Goal: Manage account settings

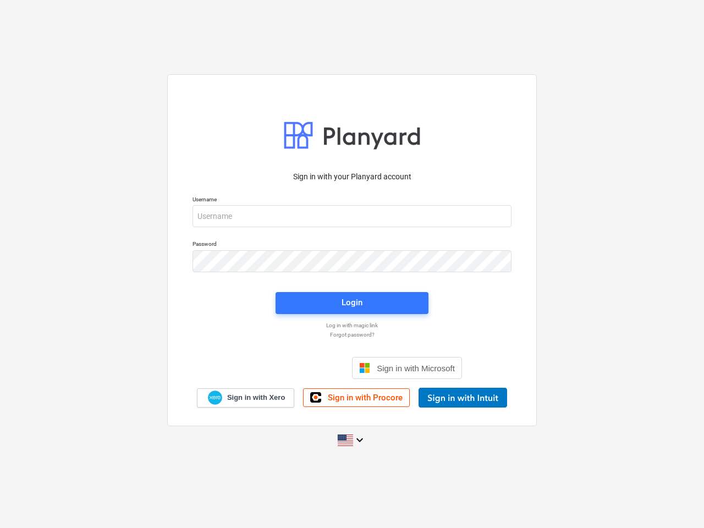
click at [374, 130] on button "Cookies settings" at bounding box center [373, 129] width 85 height 25
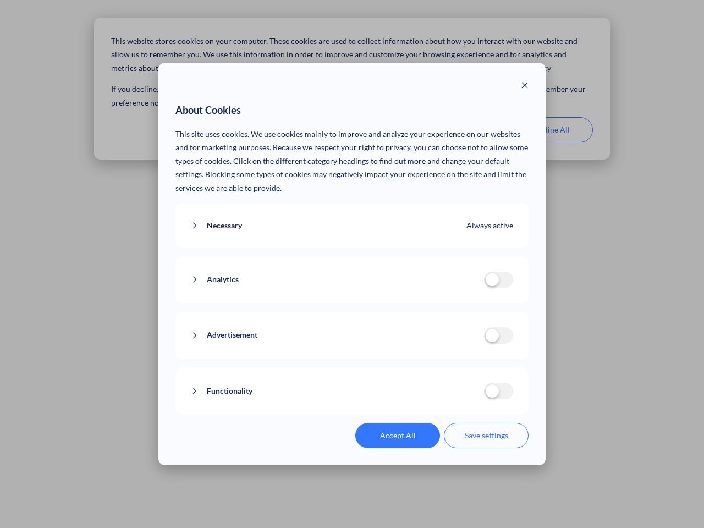
click at [462, 130] on p "This site uses cookies. We use cookies mainly to improve and analyze your exper…" at bounding box center [353, 162] width 354 height 68
click at [551, 130] on div "About Cookies This site uses cookies. We use cookies mainly to improve and anal…" at bounding box center [352, 264] width 704 height 528
click at [352, 216] on div "Necessary Always active These cookies are necessary for the website to function…" at bounding box center [353, 226] width 354 height 45
click at [352, 261] on div "Analytics analytics cookies disallowed These cookies help us to understand how …" at bounding box center [353, 279] width 354 height 47
click at [352, 303] on div "Analytics analytics cookies disallowed These cookies help us to understand how …" at bounding box center [353, 279] width 354 height 47
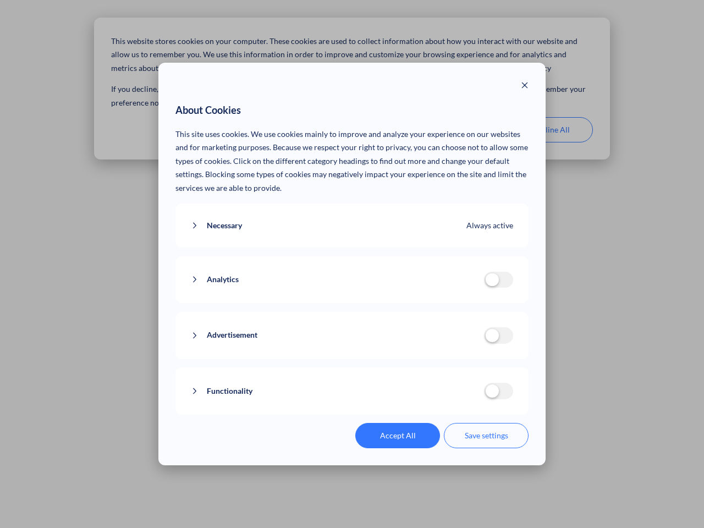
click at [407, 368] on div "Functionality functionality cookies disallowed We use a set of cookies that are…" at bounding box center [353, 391] width 354 height 47
click at [463, 398] on button "Functionality" at bounding box center [337, 392] width 293 height 14
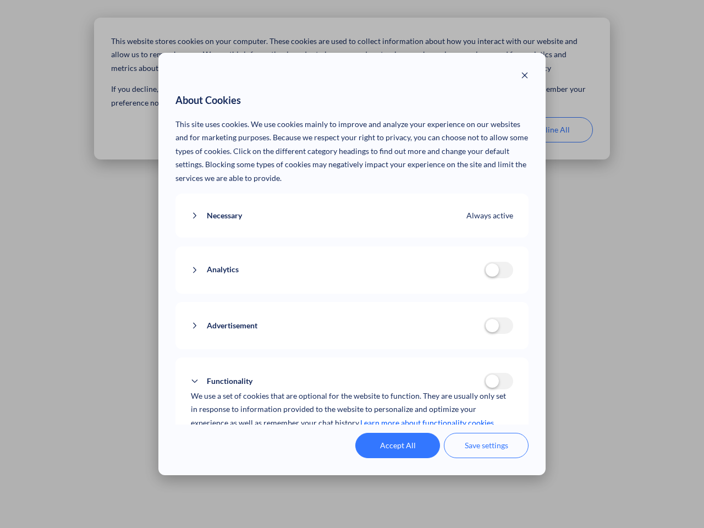
click at [352, 440] on div "Accept All Save settings" at bounding box center [353, 445] width 354 height 25
